Goal: Information Seeking & Learning: Learn about a topic

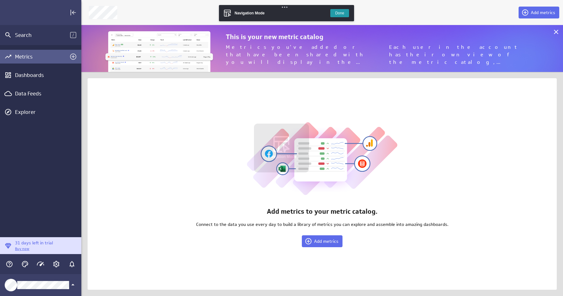
scroll to position [296, 482]
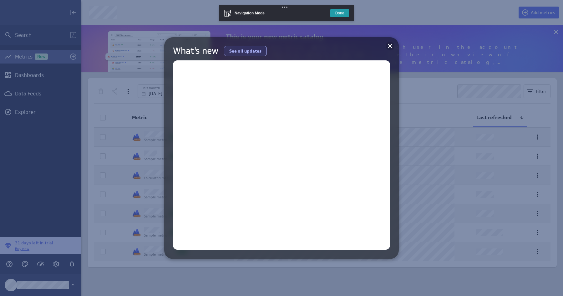
click at [393, 46] on icon at bounding box center [390, 46] width 8 height 8
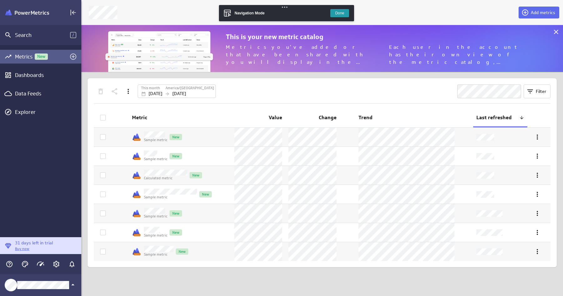
click at [339, 16] on button "Done" at bounding box center [339, 13] width 19 height 8
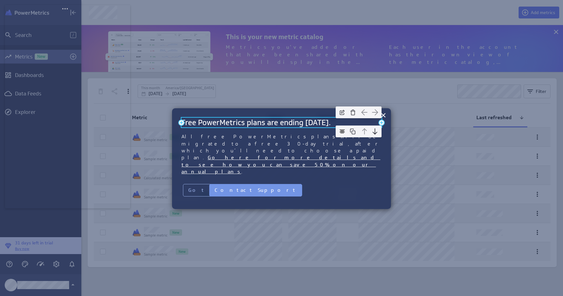
drag, startPoint x: 306, startPoint y: 123, endPoint x: 343, endPoint y: 123, distance: 37.2
click at [343, 123] on h2 "Free PowerMetrics plans are ending September 2025." at bounding box center [281, 123] width 200 height 10
click at [321, 123] on h2 "Free PowerMetrics plans are ending September 2025." at bounding box center [281, 123] width 200 height 10
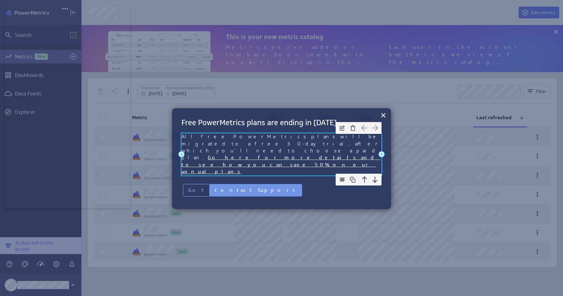
click at [209, 138] on span "All free PowerMetrics plans will be migrated to a free 30-day trial, after whic…" at bounding box center [283, 146] width 204 height 27
click at [265, 154] on link "Go here for more details and to see how you can save 50% on our annual plans" at bounding box center [280, 164] width 199 height 20
click at [246, 154] on link "Go here for more details and to see how you can save 50% on our annual plans" at bounding box center [280, 164] width 199 height 20
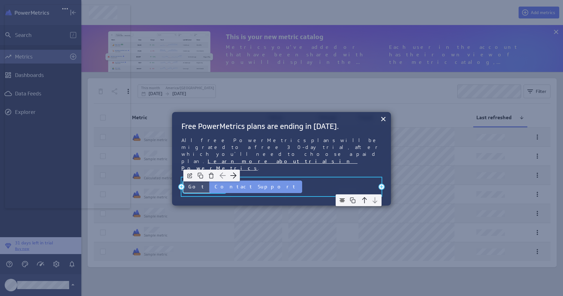
click at [191, 180] on button "Got it" at bounding box center [204, 186] width 43 height 13
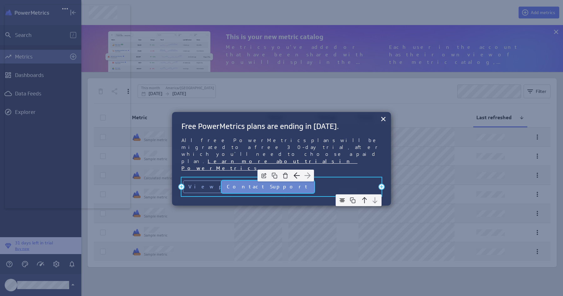
click at [233, 180] on button "Contact Support" at bounding box center [267, 186] width 93 height 13
drag, startPoint x: 239, startPoint y: 169, endPoint x: 234, endPoint y: 168, distance: 5.4
click at [234, 180] on button "Contact Support" at bounding box center [267, 186] width 93 height 13
click at [292, 171] on img "button" at bounding box center [296, 175] width 9 height 9
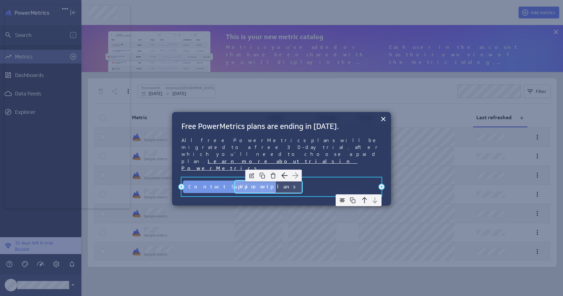
click at [249, 180] on button "View plans" at bounding box center [268, 186] width 68 height 13
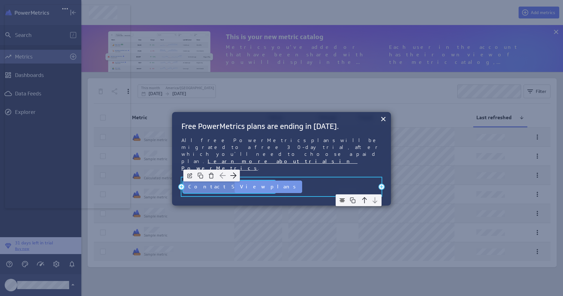
click at [215, 180] on button "Contact Support" at bounding box center [229, 186] width 93 height 13
click at [193, 180] on button "Contact Support" at bounding box center [229, 186] width 93 height 13
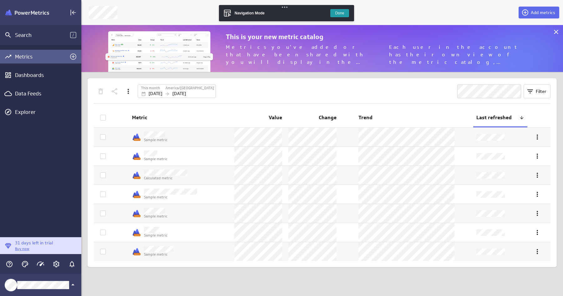
click at [55, 257] on div "Main Menu" at bounding box center [56, 264] width 14 height 14
click at [56, 263] on icon "Account and settings" at bounding box center [57, 264] width 8 height 8
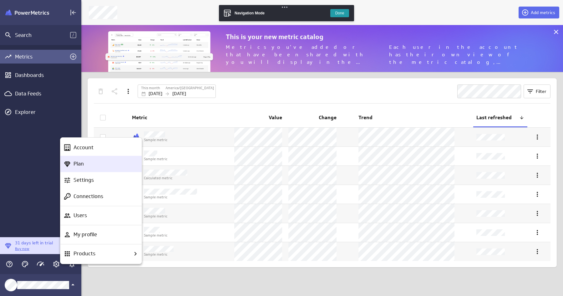
click at [82, 165] on p "Plan" at bounding box center [78, 164] width 10 height 8
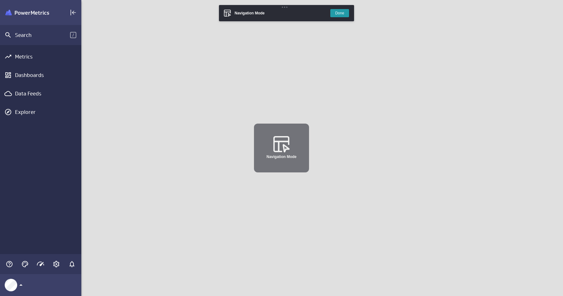
scroll to position [296, 482]
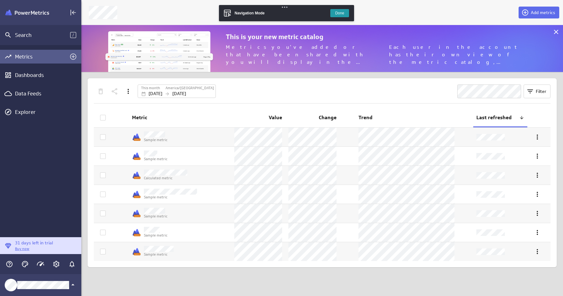
scroll to position [47, 482]
click at [336, 11] on button "Done" at bounding box center [339, 13] width 19 height 8
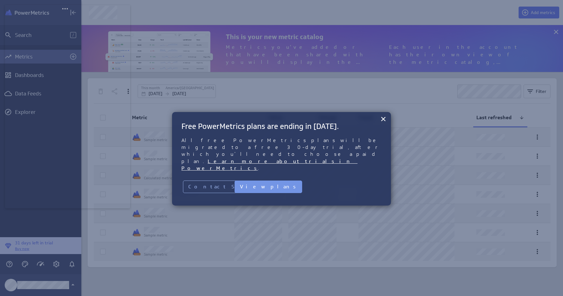
click at [191, 114] on div "× Add Row Free PowerMetrics plans are ending in October 2025. Add Column Add Co…" at bounding box center [281, 158] width 219 height 93
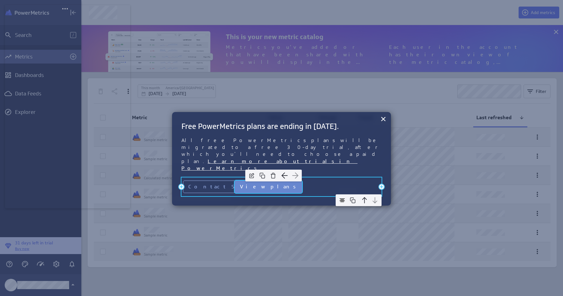
click at [262, 180] on button "View plans" at bounding box center [268, 186] width 68 height 13
click at [259, 177] on div "View plans" at bounding box center [267, 186] width 69 height 19
click at [259, 180] on button "View plans" at bounding box center [268, 186] width 68 height 13
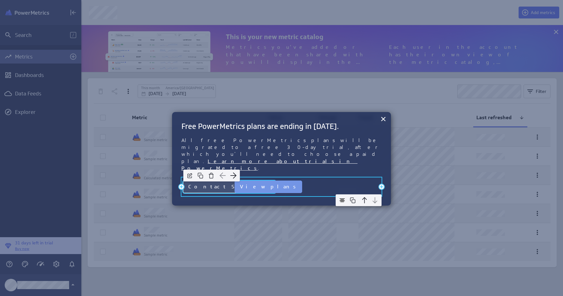
click at [207, 180] on button "Contact Support" at bounding box center [229, 186] width 93 height 13
click at [202, 180] on button "Contact Support" at bounding box center [229, 186] width 93 height 13
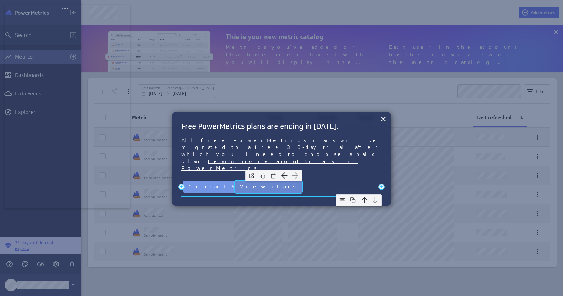
click at [252, 180] on button "View plans" at bounding box center [268, 186] width 68 height 13
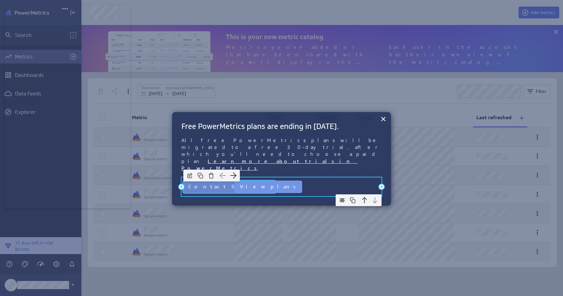
click at [209, 180] on button "Contact Support" at bounding box center [229, 186] width 93 height 13
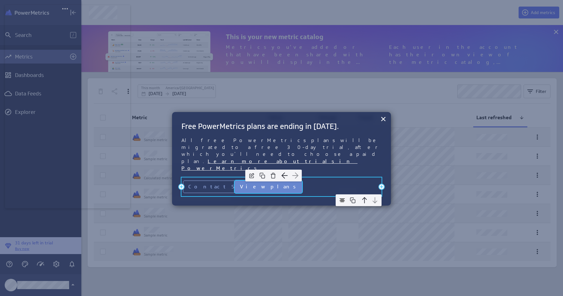
click at [253, 180] on button "View plans" at bounding box center [268, 186] width 68 height 13
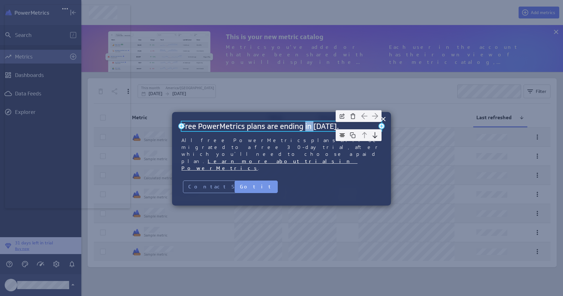
drag, startPoint x: 315, startPoint y: 125, endPoint x: 305, endPoint y: 125, distance: 9.7
click at [305, 125] on h2 "Free PowerMetrics plans are ending in October 2025." at bounding box center [281, 126] width 200 height 10
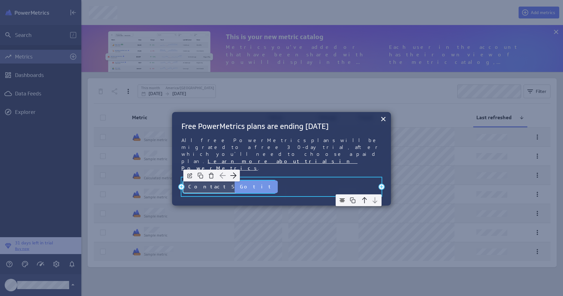
click at [214, 180] on button "Contact Support" at bounding box center [229, 186] width 93 height 13
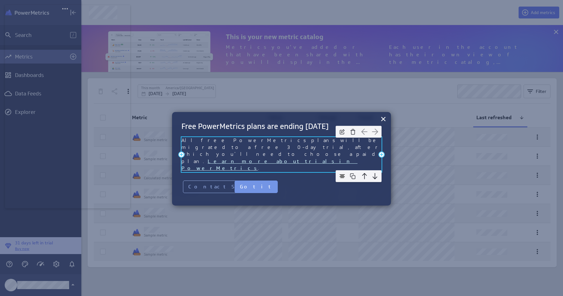
click at [252, 158] on link "Learn more about trials in PowerMetrics" at bounding box center [269, 164] width 176 height 13
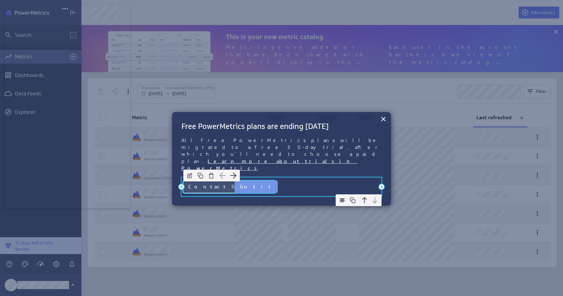
click at [221, 180] on button "Contact Support" at bounding box center [229, 186] width 93 height 13
